Goal: Task Accomplishment & Management: Manage account settings

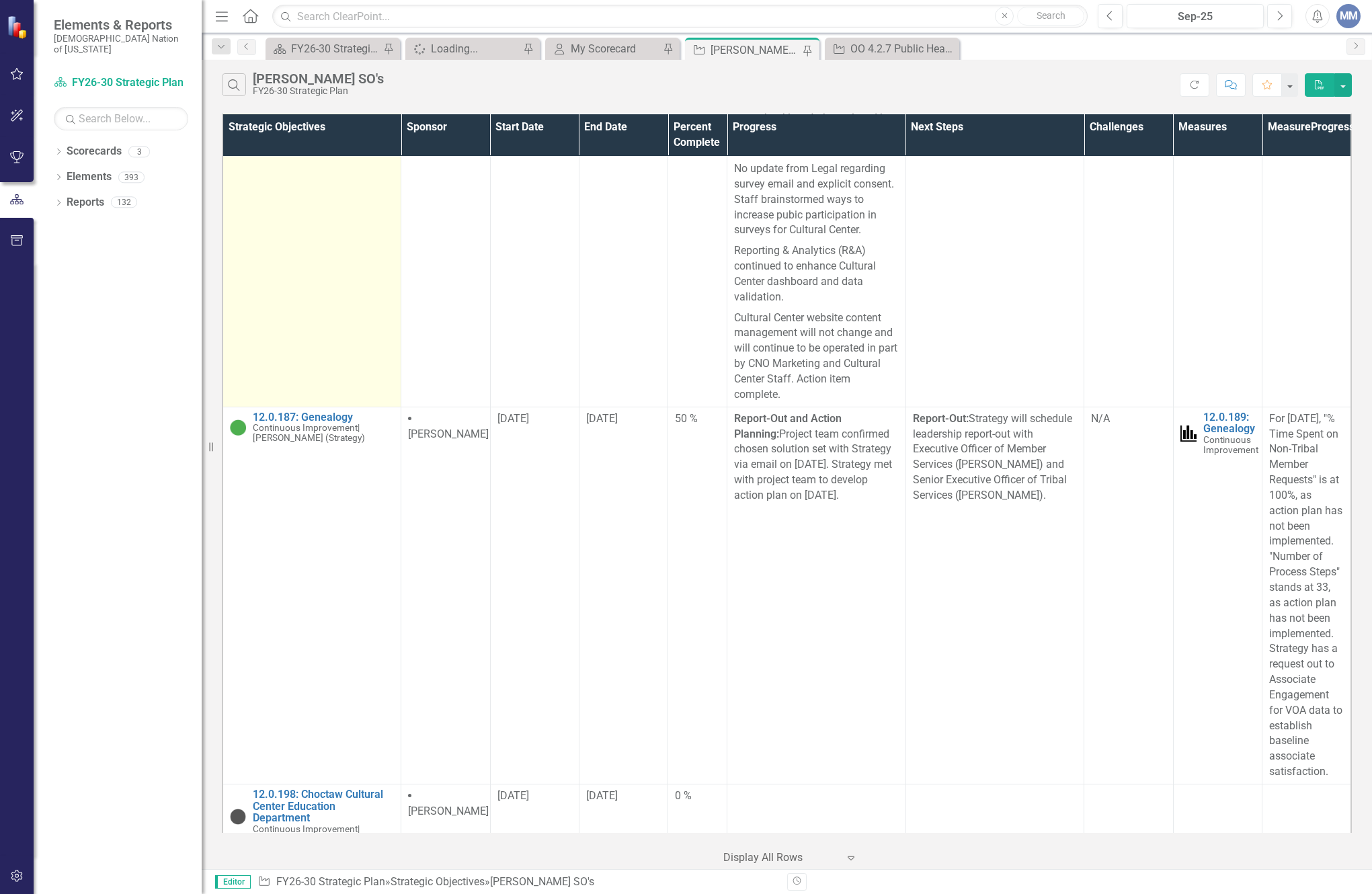
scroll to position [6787, 0]
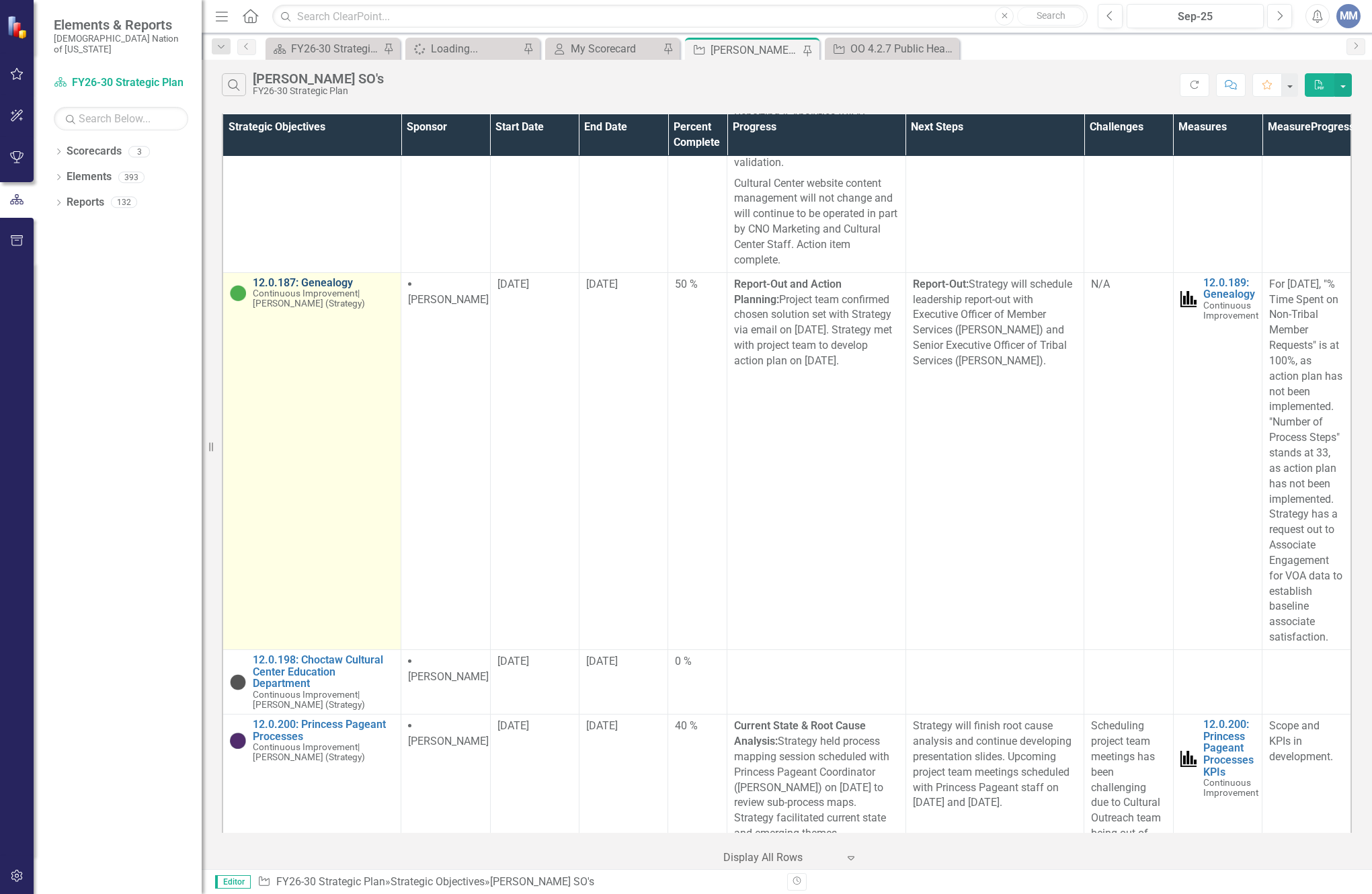
click at [329, 289] on link "12.0.187: Genealogy" at bounding box center [323, 283] width 141 height 12
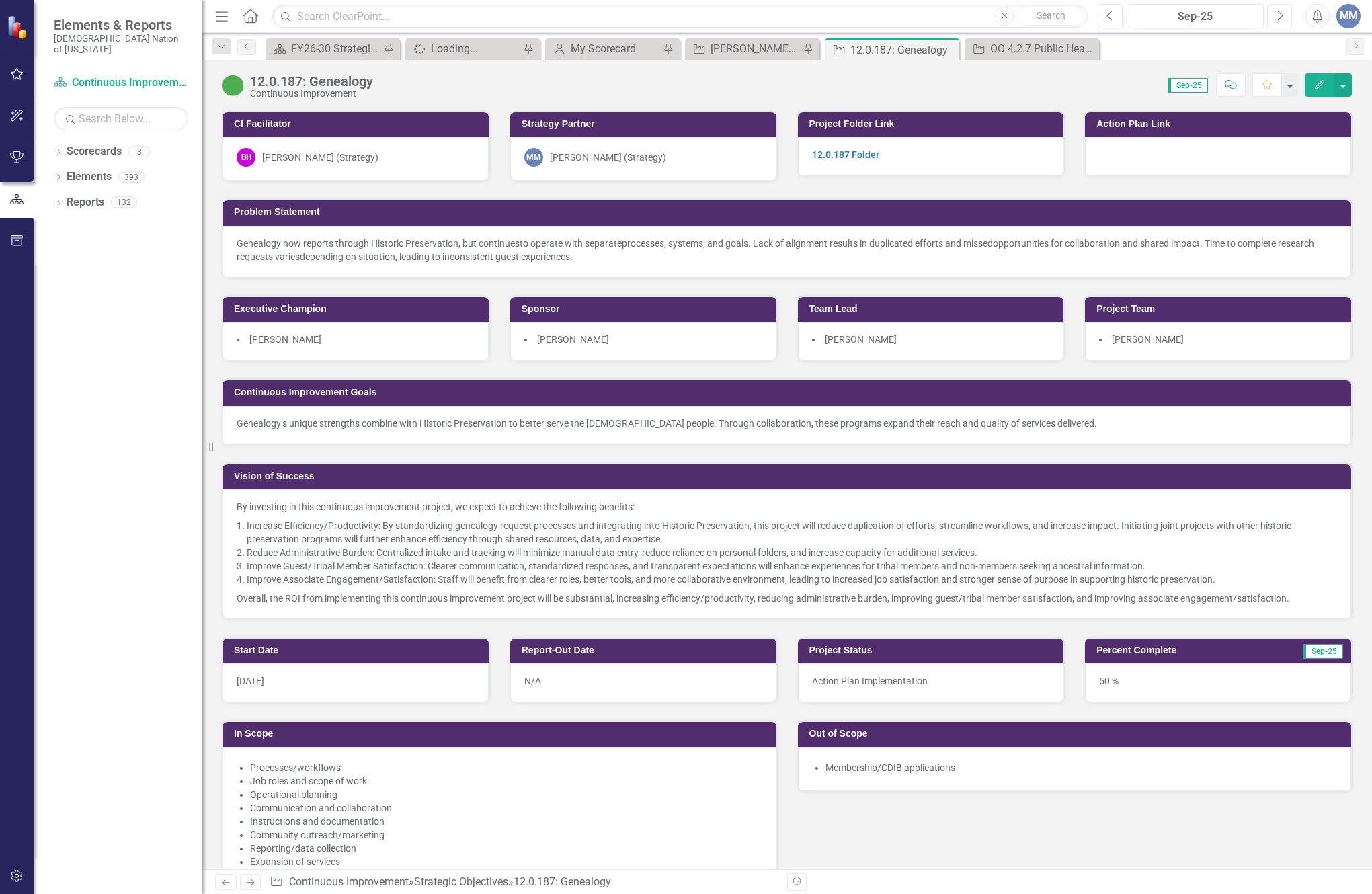
click at [1285, 20] on button "Next" at bounding box center [1279, 16] width 25 height 25
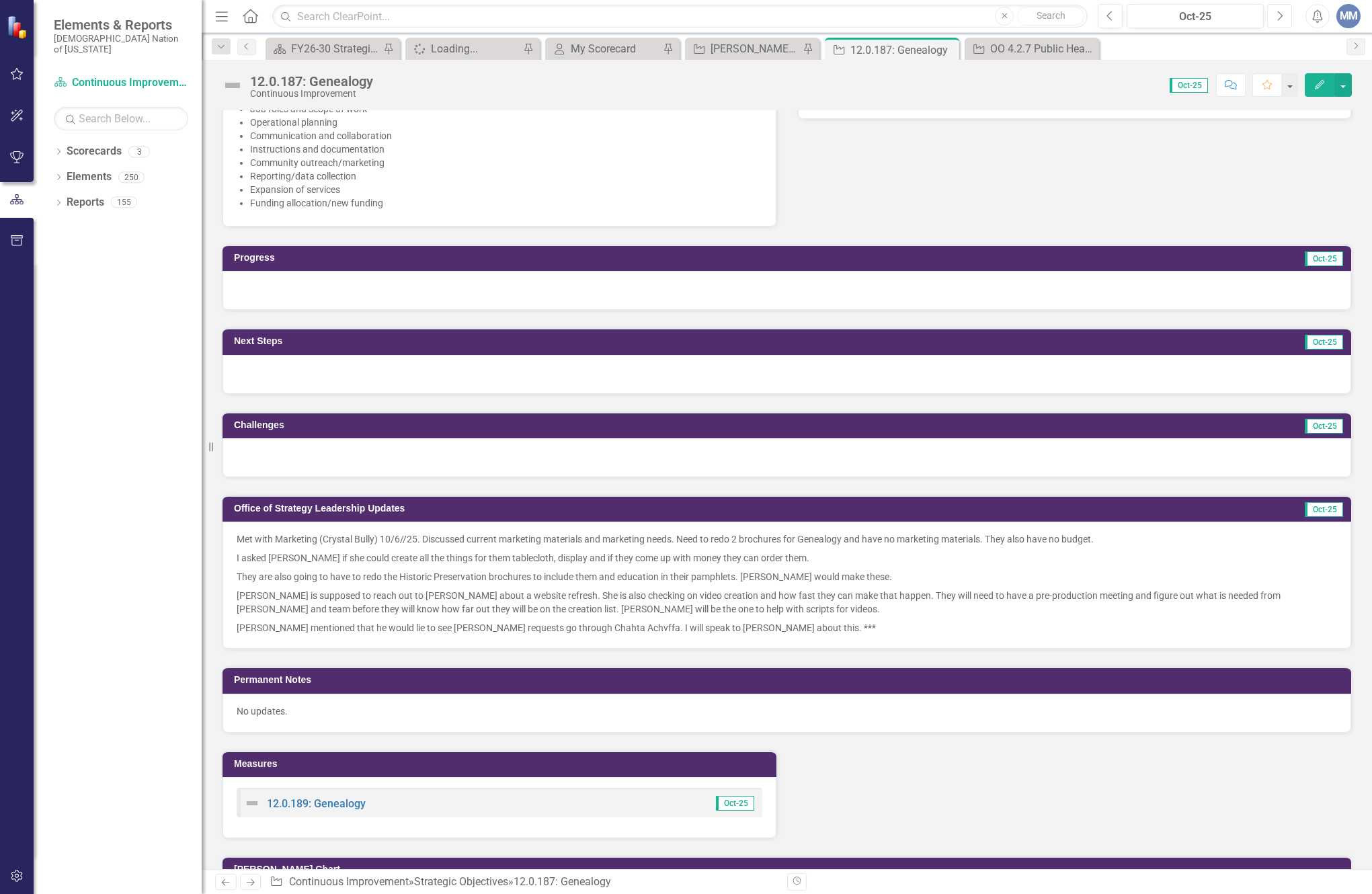
scroll to position [739, 0]
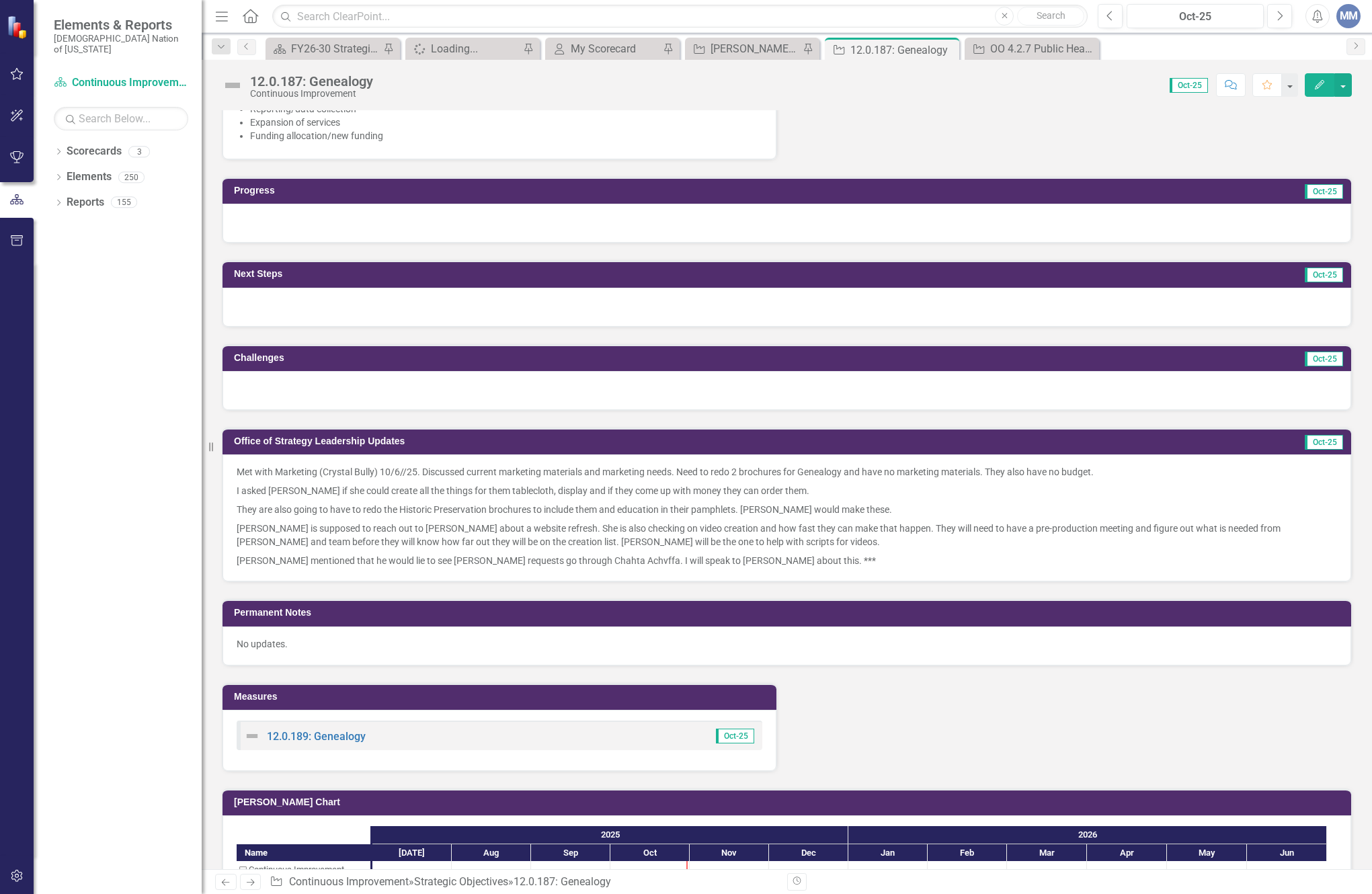
click at [528, 549] on p "[PERSON_NAME] is supposed to reach out to [PERSON_NAME] about a website refresh…" at bounding box center [787, 535] width 1100 height 32
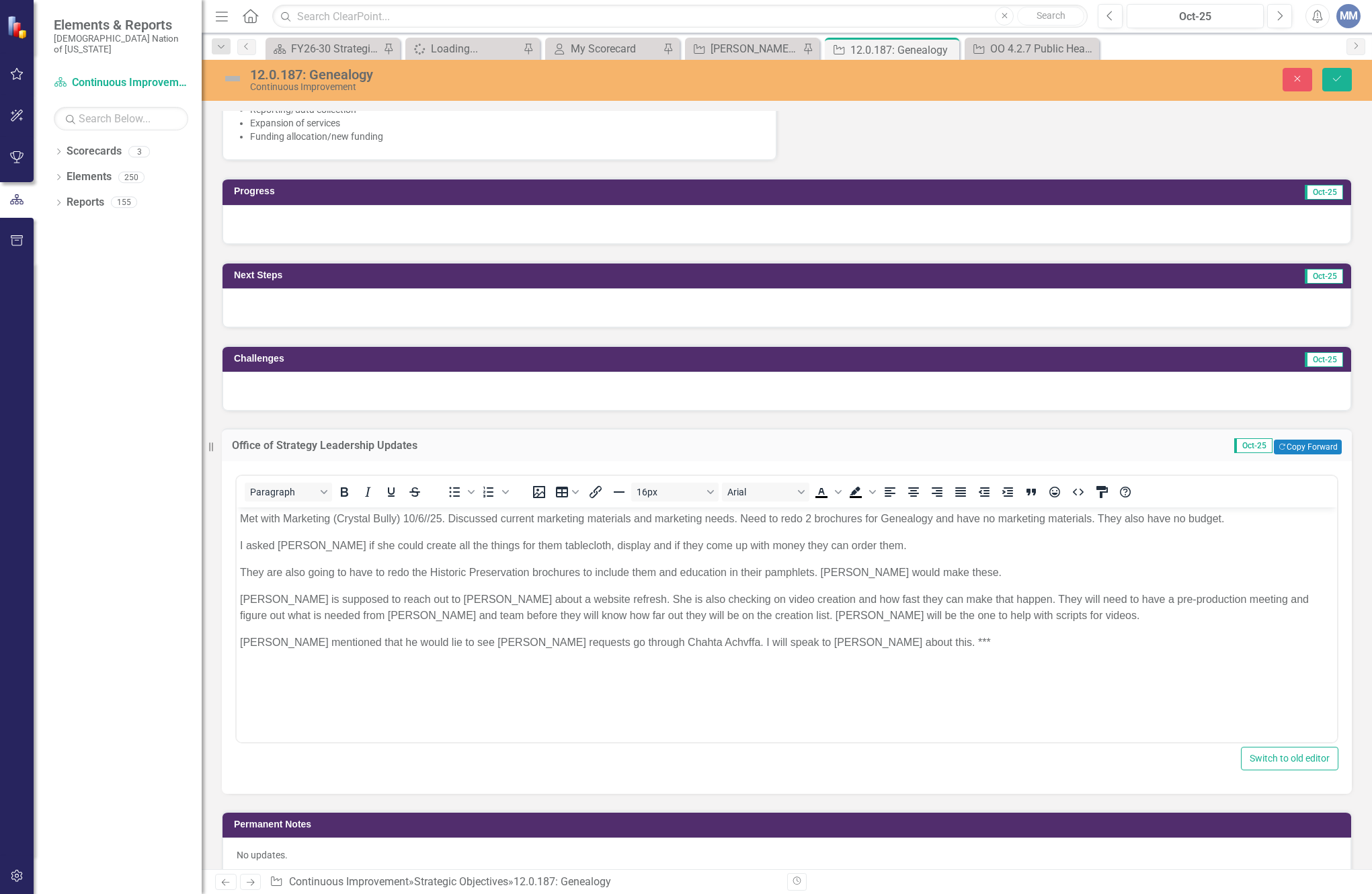
scroll to position [0, 0]
click at [239, 508] on body "Met with Marketing (Crystal Bully) 10/6//25. Discussed current marketing materi…" at bounding box center [787, 607] width 1100 height 201
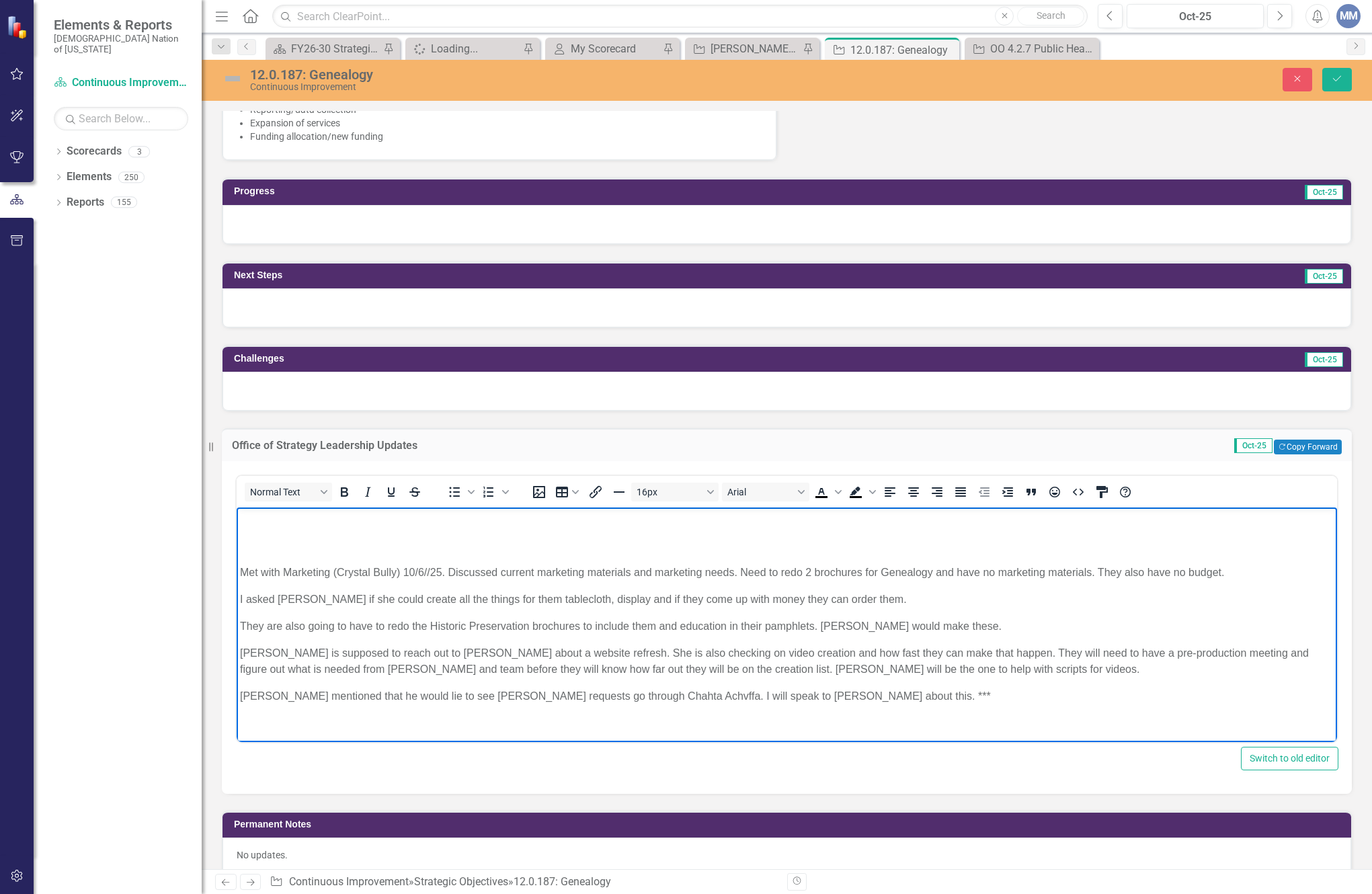
click at [257, 512] on p "Rich Text Area. Press ALT-0 for help." at bounding box center [786, 518] width 1093 height 16
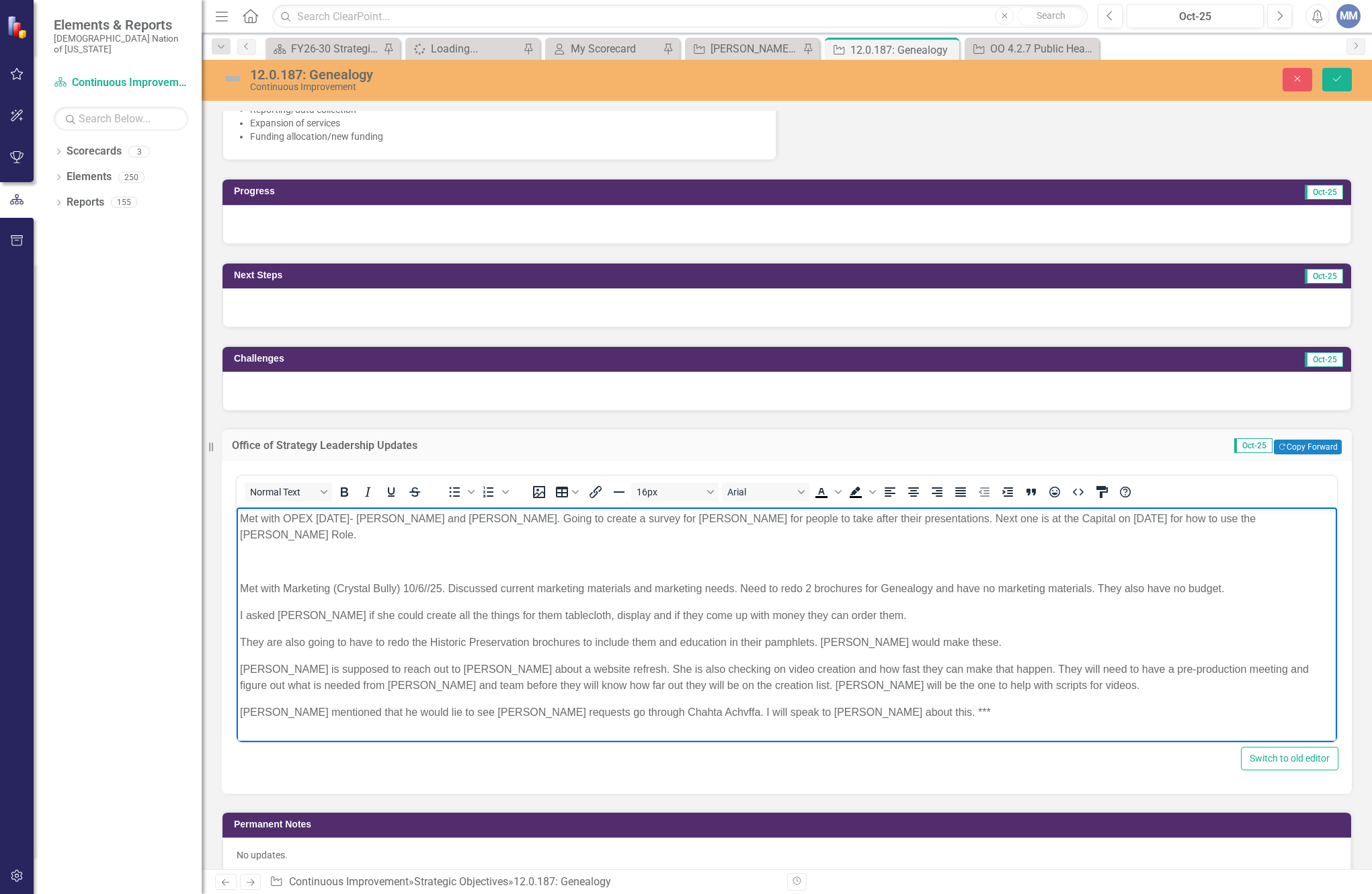
click at [1252, 526] on body "Met with OPEX [DATE]- [PERSON_NAME] and [PERSON_NAME]. Going to create a survey…" at bounding box center [787, 620] width 1100 height 228
click at [1239, 516] on p "Met with OPEX [DATE]- [PERSON_NAME] and [PERSON_NAME]. Going to create a survey…" at bounding box center [786, 526] width 1093 height 32
click at [1335, 84] on icon "Save" at bounding box center [1337, 79] width 12 height 9
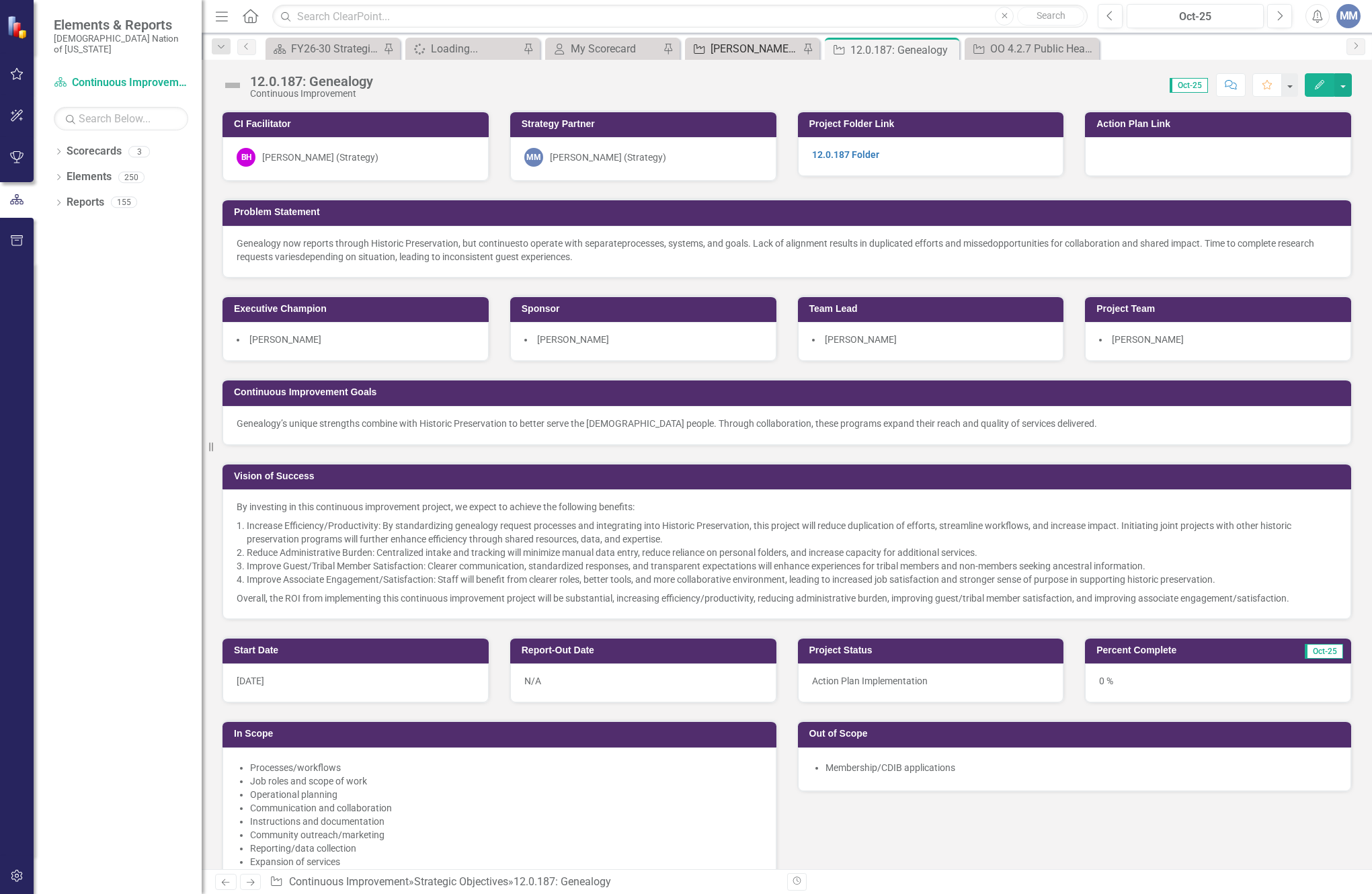
click at [769, 41] on div "[PERSON_NAME] SO's" at bounding box center [755, 49] width 89 height 17
